Goal: Task Accomplishment & Management: Manage account settings

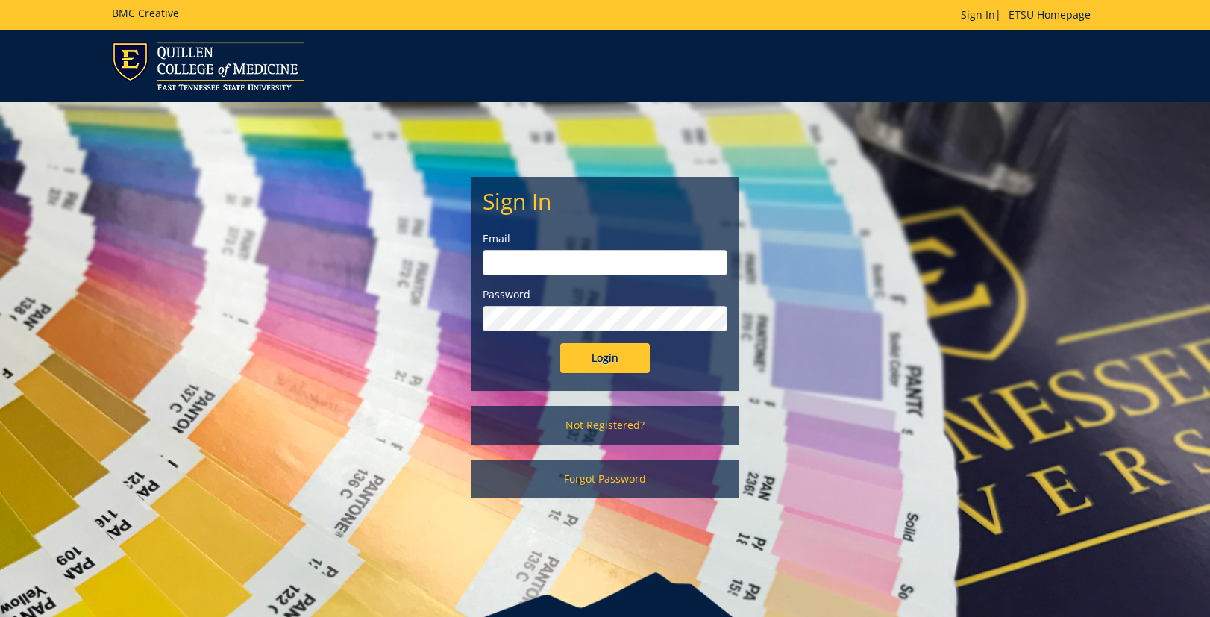
click at [494, 261] on input "email" at bounding box center [605, 262] width 245 height 25
type input "[EMAIL_ADDRESS][DOMAIN_NAME]"
click at [585, 360] on input "Login" at bounding box center [605, 358] width 90 height 30
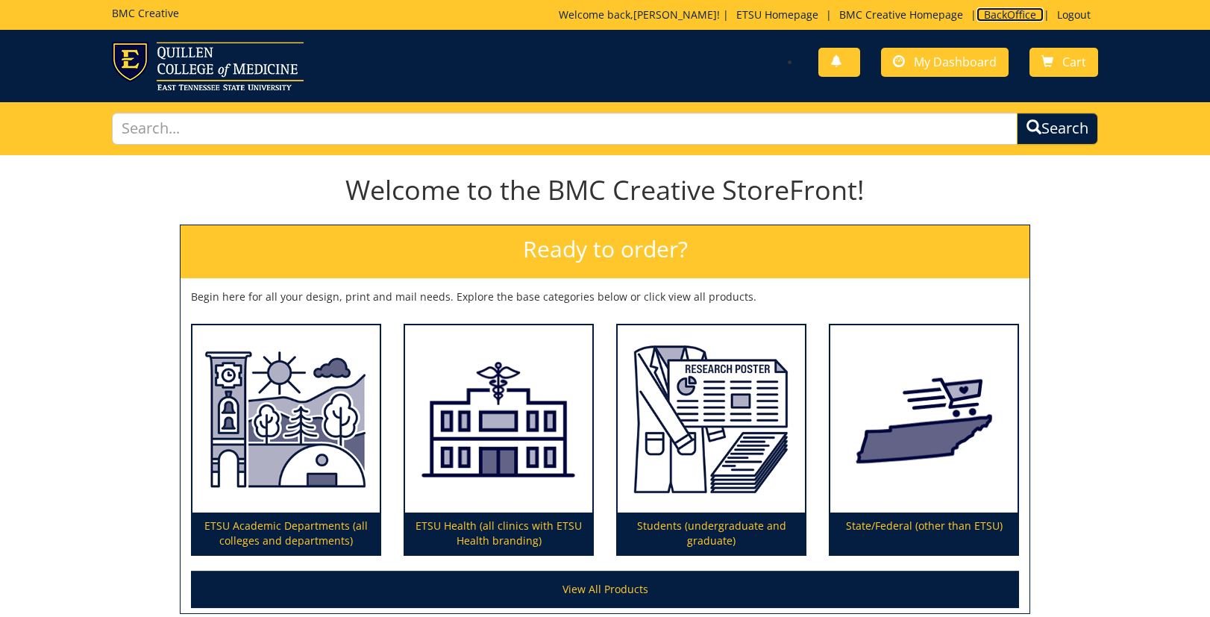
click at [1007, 12] on link "BackOffice" at bounding box center [1010, 14] width 67 height 14
